Goal: Information Seeking & Learning: Check status

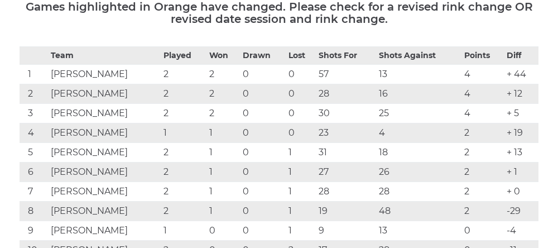
scroll to position [187, 0]
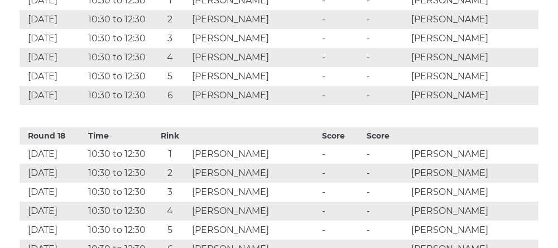
scroll to position [3081, 0]
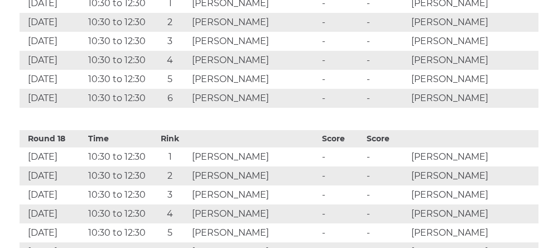
click at [319, 185] on td "-" at bounding box center [341, 175] width 45 height 19
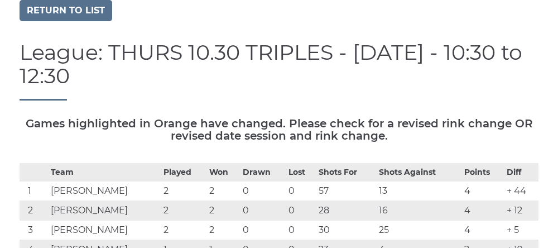
scroll to position [0, 0]
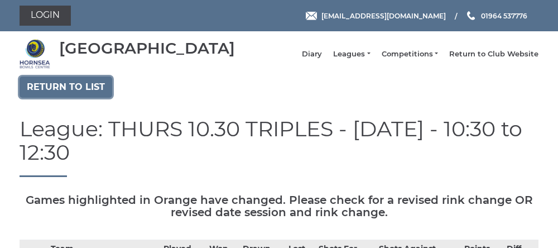
click at [39, 98] on link "Return to list" at bounding box center [66, 87] width 93 height 21
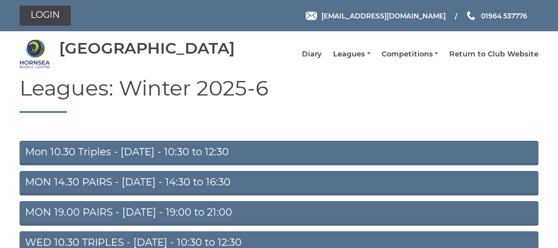
click at [83, 161] on link "Mon 10.30 Triples - [DATE] - 10:30 to 12:30" at bounding box center [279, 153] width 519 height 25
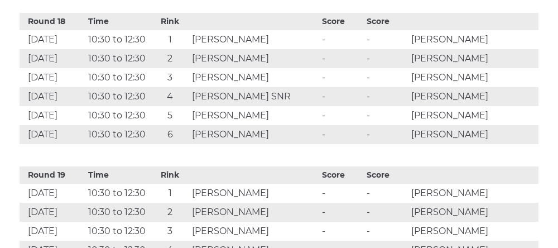
scroll to position [3174, 0]
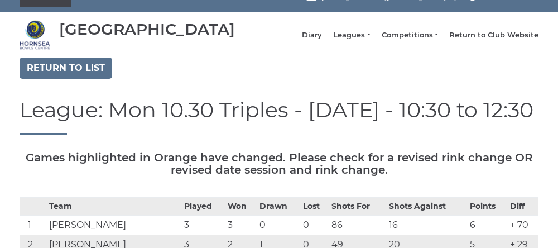
scroll to position [0, 0]
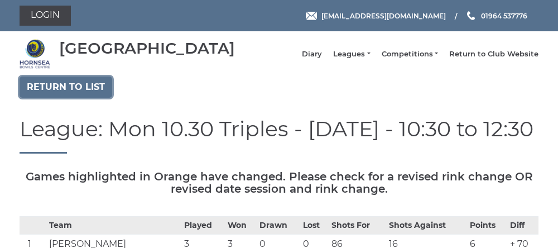
click at [73, 98] on link "Return to list" at bounding box center [66, 87] width 93 height 21
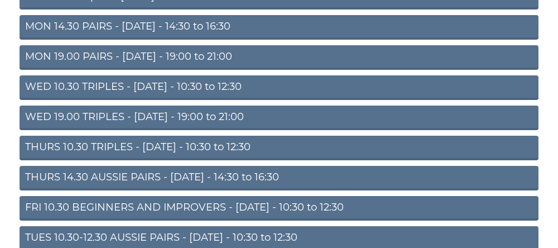
scroll to position [158, 0]
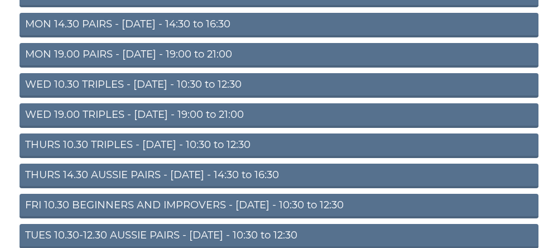
click at [120, 188] on link "THURS 14.30 AUSSIE PAIRS - [DATE] - 14:30 to 16:30" at bounding box center [279, 176] width 519 height 25
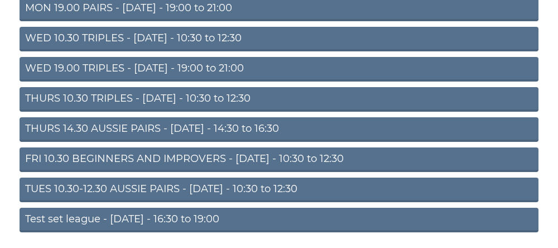
scroll to position [205, 0]
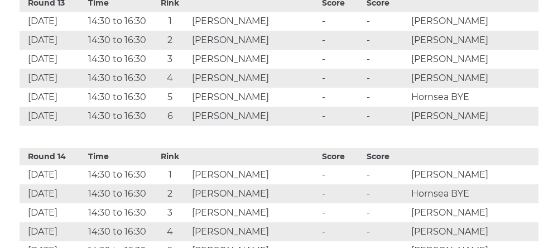
scroll to position [2449, 0]
click at [402, 23] on td "-" at bounding box center [386, 20] width 45 height 19
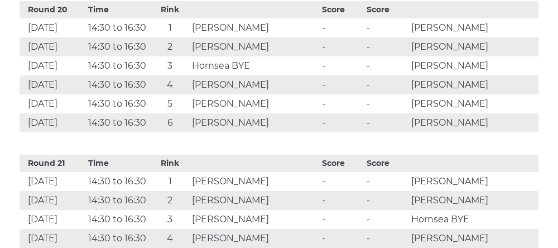
scroll to position [3522, 0]
